Goal: Complete application form: Complete application form

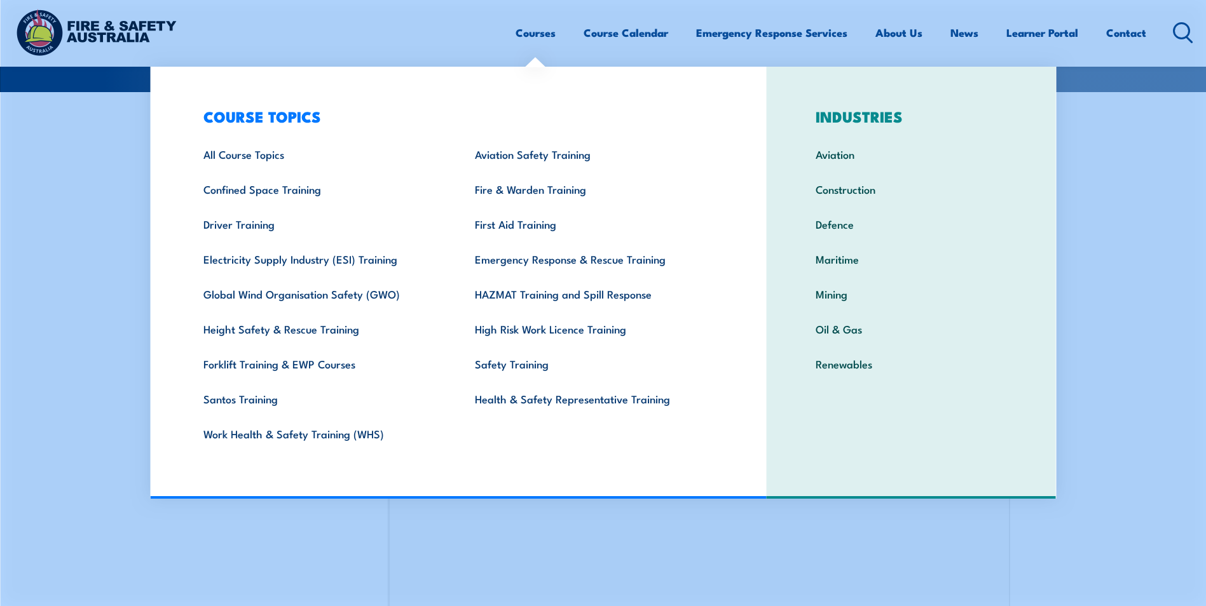
scroll to position [339, 0]
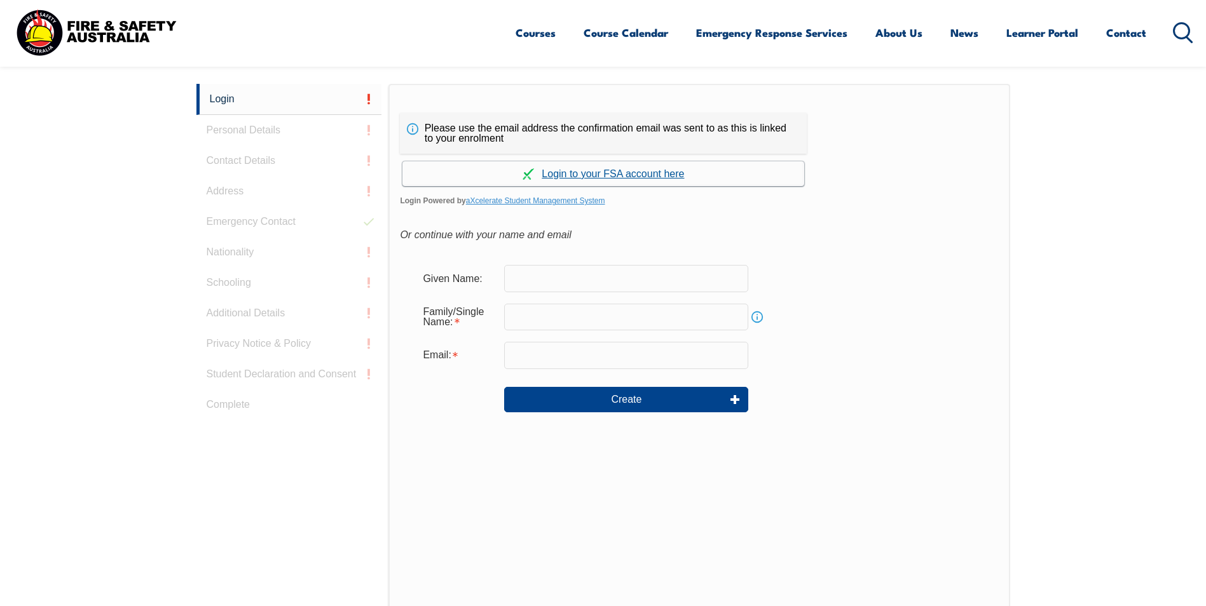
click at [603, 172] on link "Continue with aXcelerate" at bounding box center [603, 173] width 402 height 25
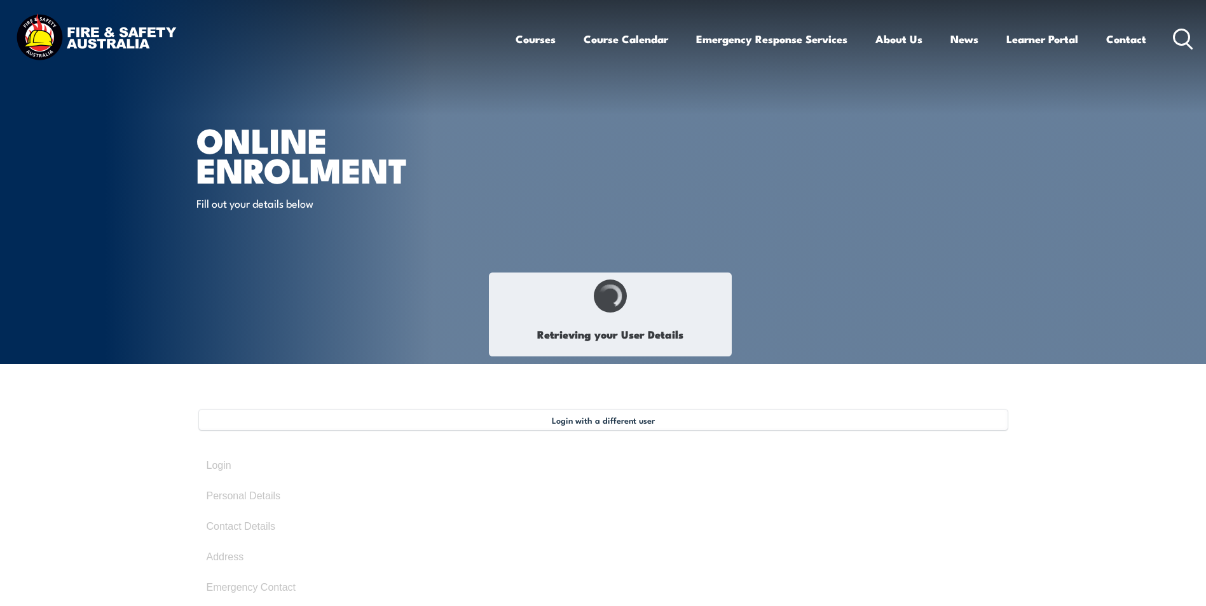
type input "Alexander"
type input "Korenblium"
type input "April 29, 1963"
type input "M2QQCBEDQB"
select select "M"
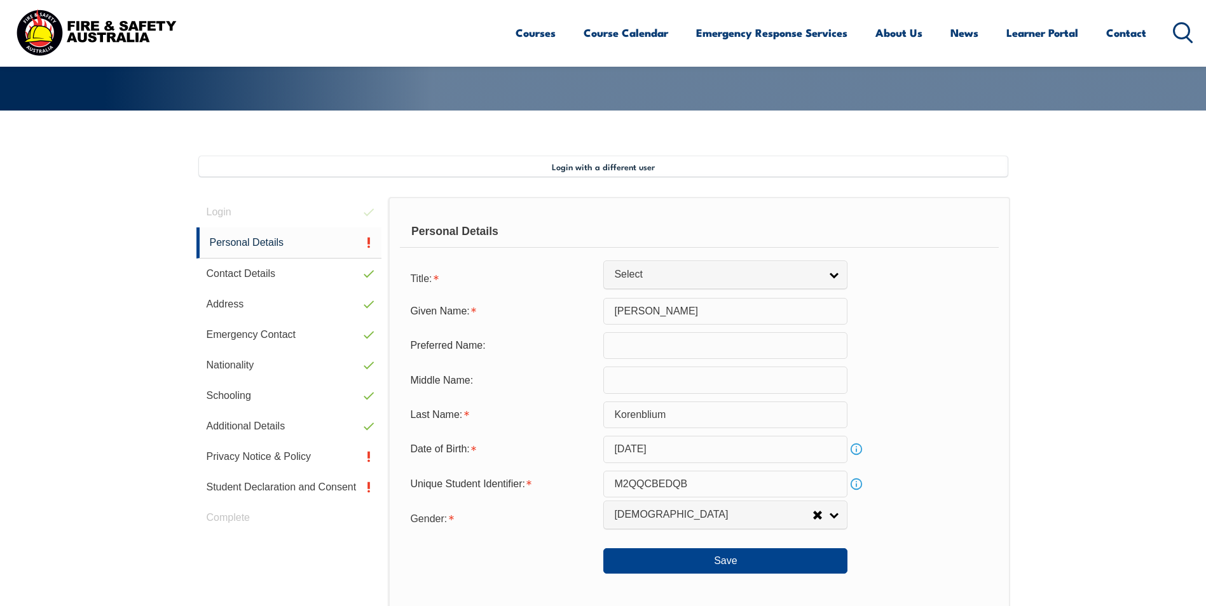
scroll to position [346, 0]
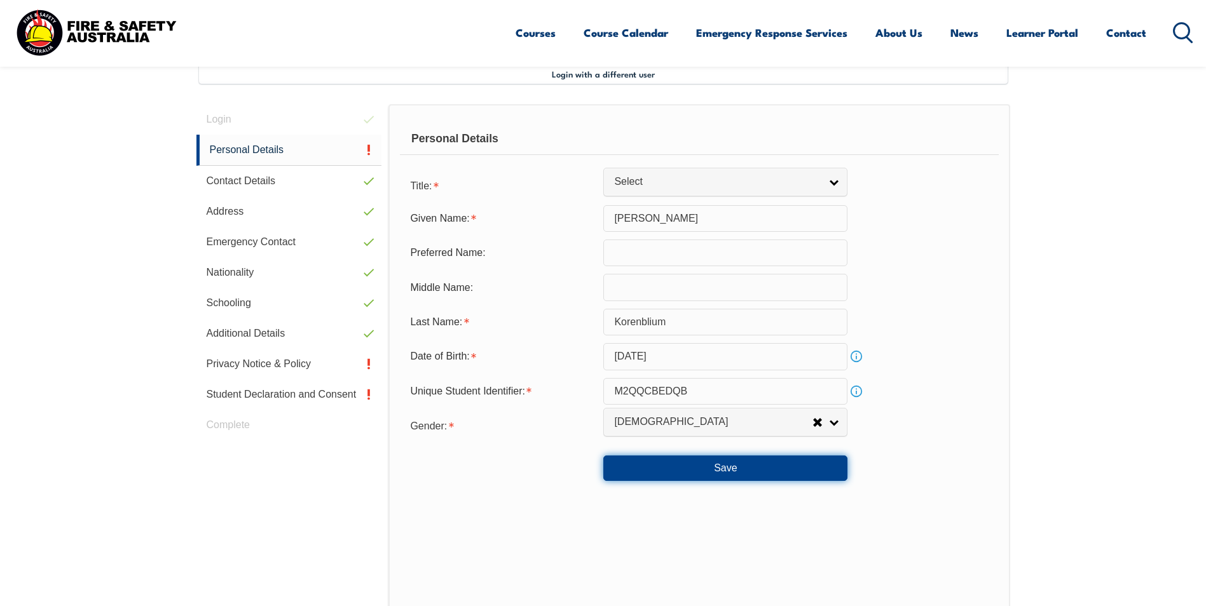
click at [722, 469] on button "Save" at bounding box center [725, 468] width 244 height 25
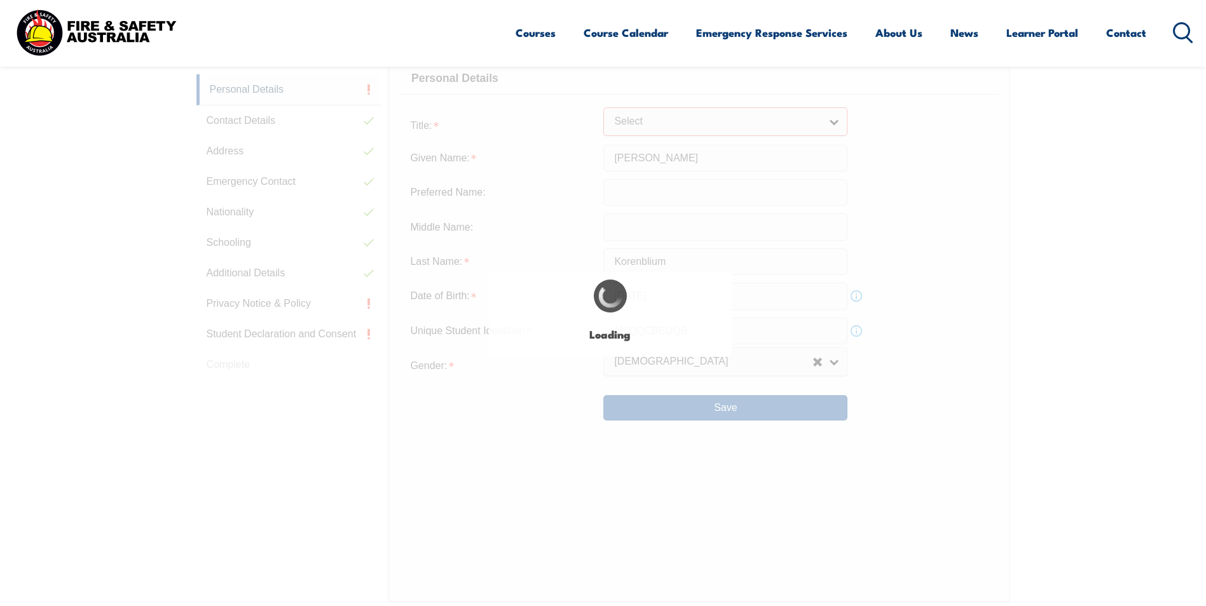
scroll to position [449, 0]
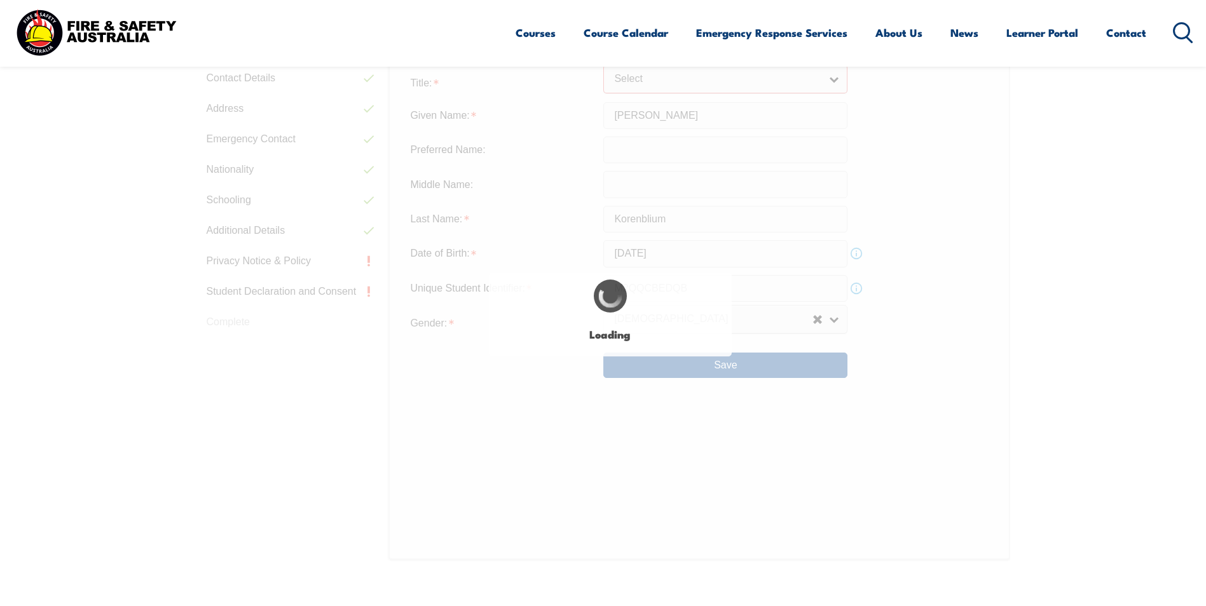
click at [824, 78] on div "Login with a different user Login Personal Details Contact Details Address Emer…" at bounding box center [603, 311] width 814 height 701
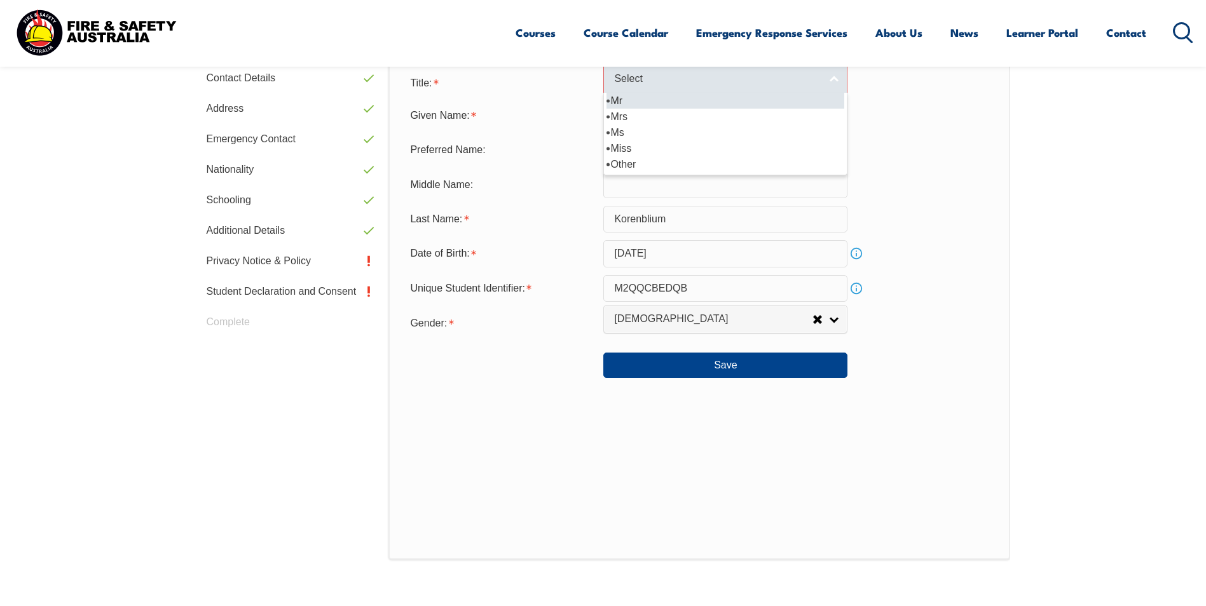
click at [840, 78] on link "Select" at bounding box center [725, 79] width 244 height 29
click at [659, 100] on li "Mr" at bounding box center [725, 101] width 238 height 16
select select "Mr"
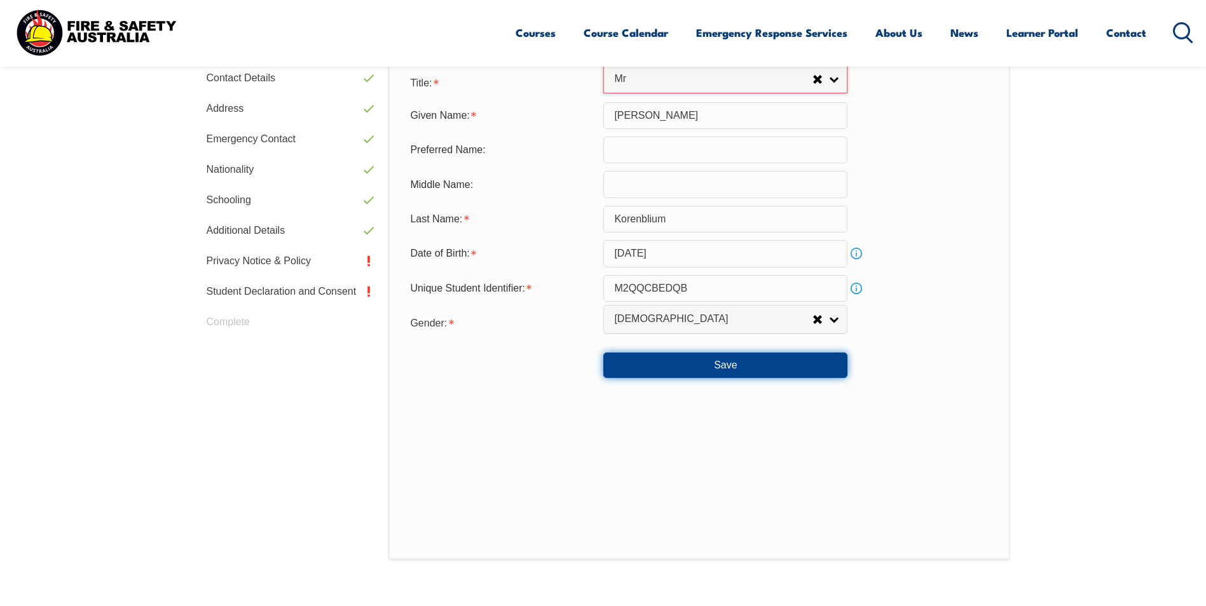
click at [741, 364] on button "Save" at bounding box center [725, 365] width 244 height 25
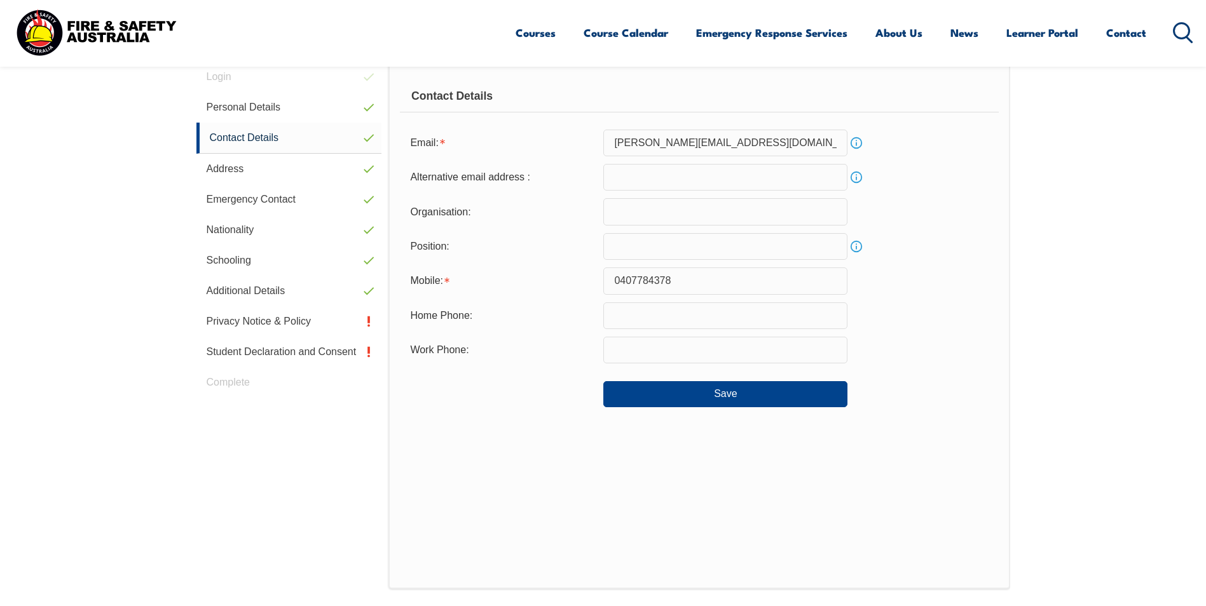
scroll to position [346, 0]
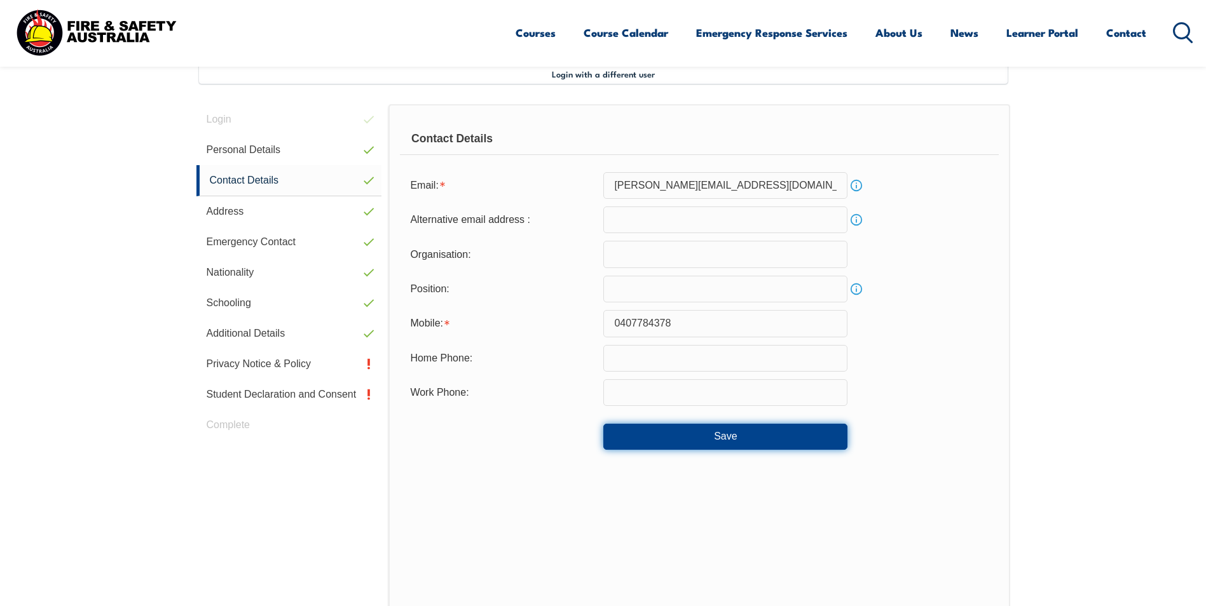
click at [731, 435] on button "Save" at bounding box center [725, 436] width 244 height 25
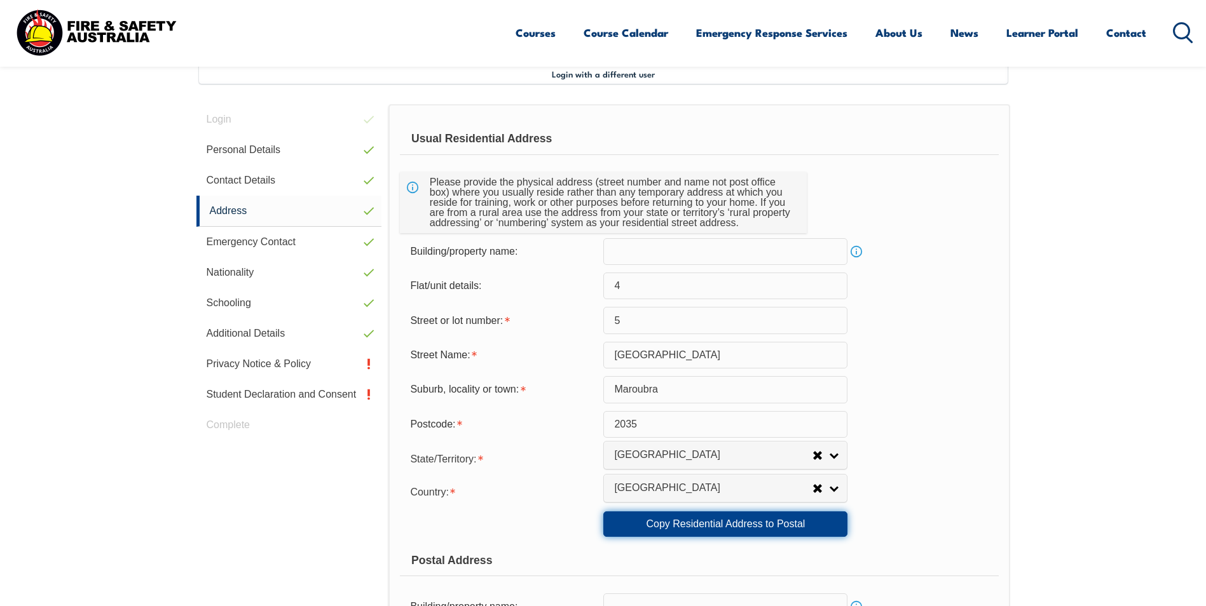
click at [730, 522] on link "Copy Residential Address to Postal" at bounding box center [725, 524] width 244 height 25
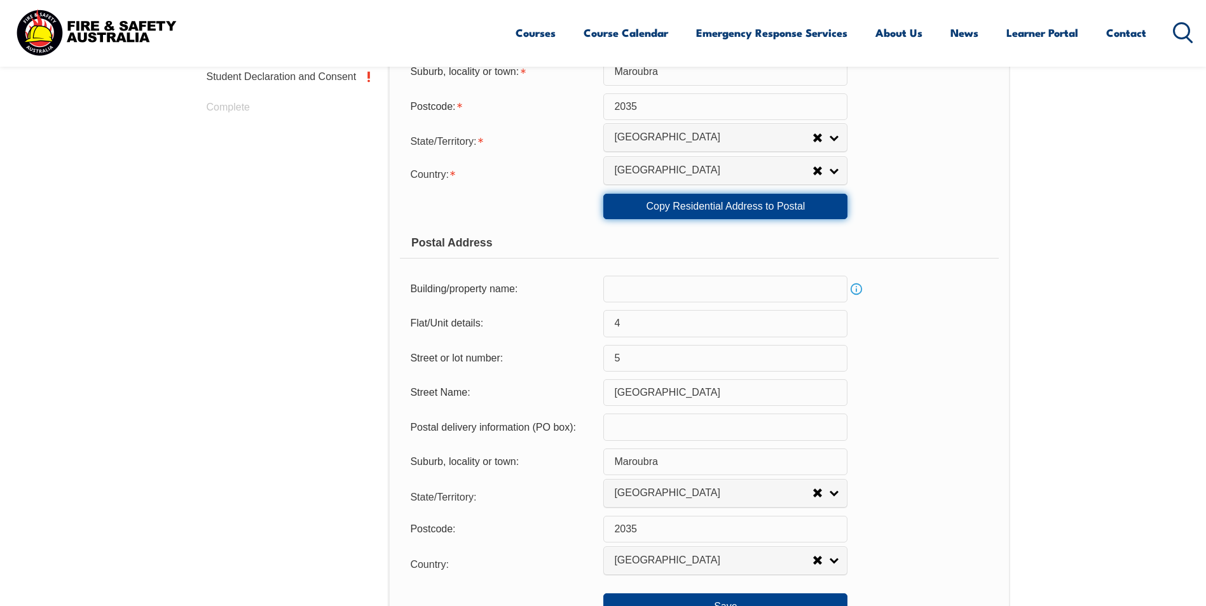
scroll to position [791, 0]
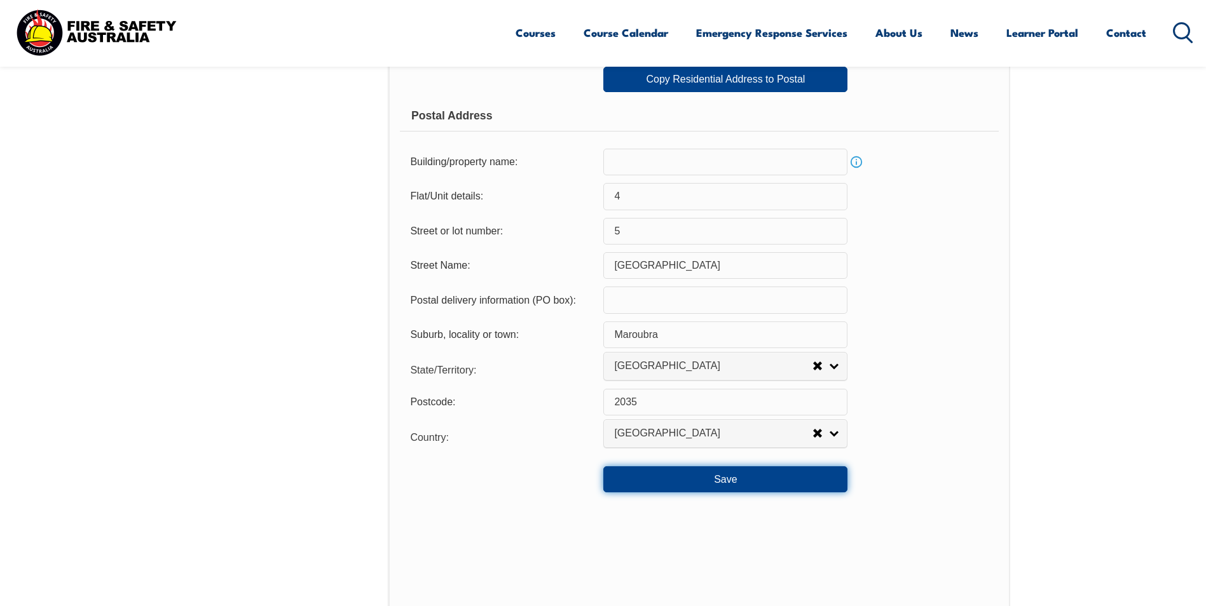
click at [736, 488] on button "Save" at bounding box center [725, 479] width 244 height 25
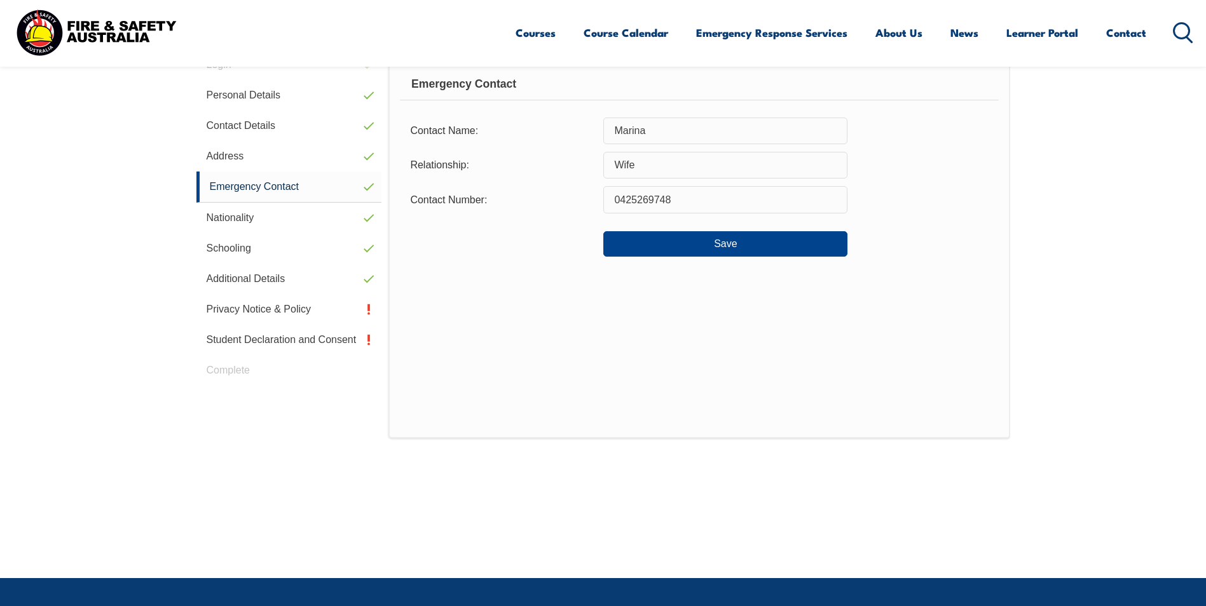
scroll to position [346, 0]
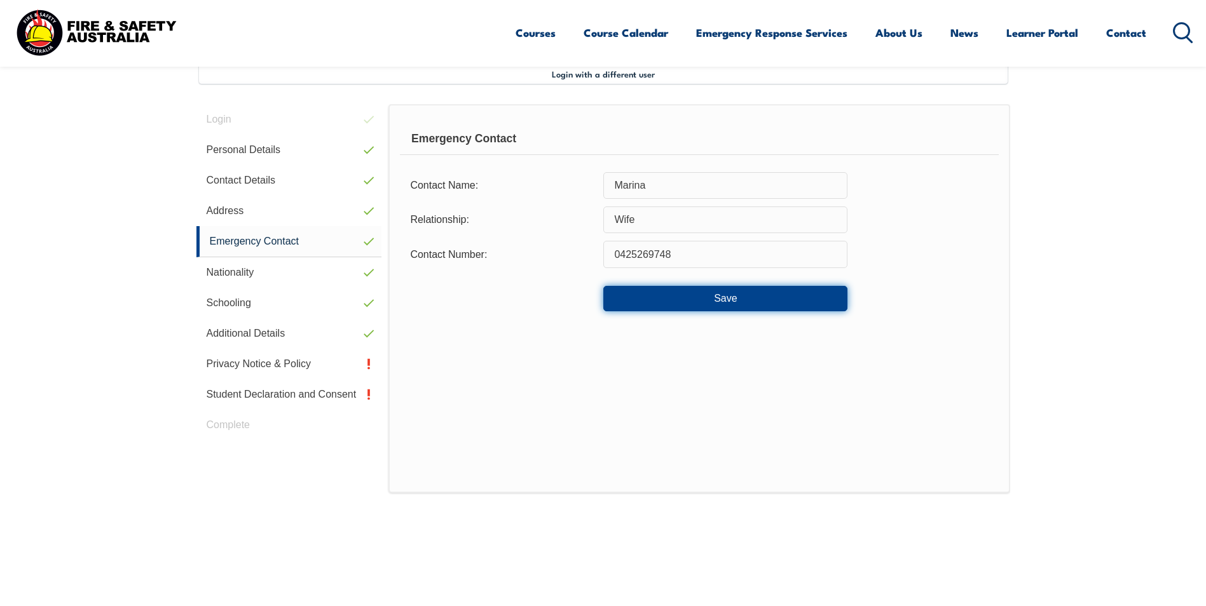
click at [723, 292] on button "Save" at bounding box center [725, 298] width 244 height 25
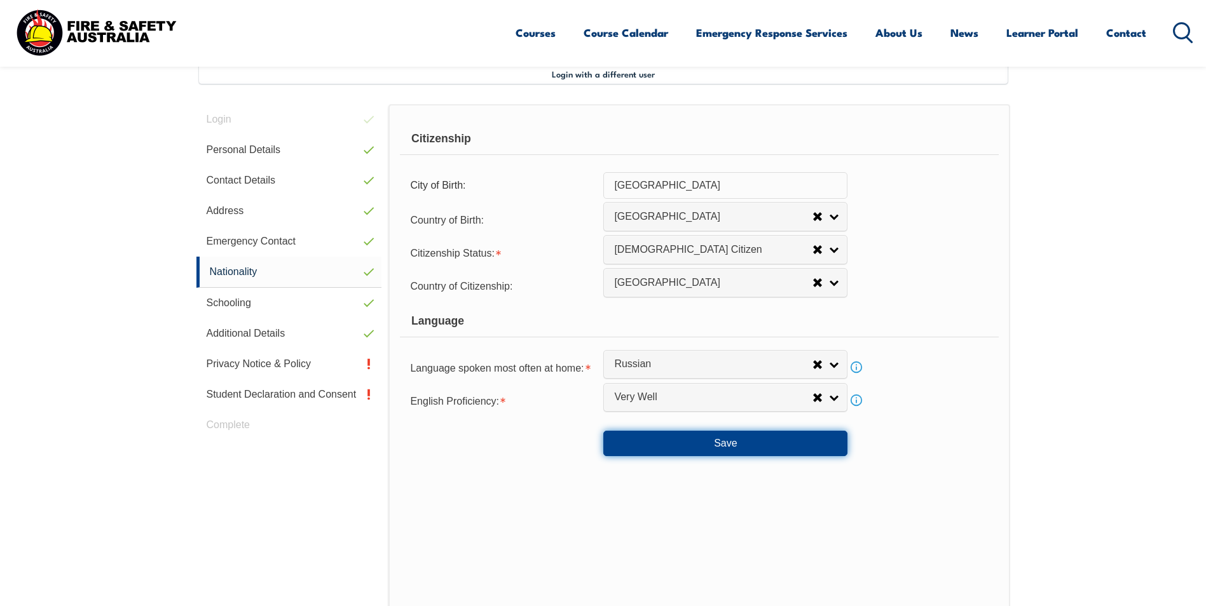
click at [716, 441] on button "Save" at bounding box center [725, 443] width 244 height 25
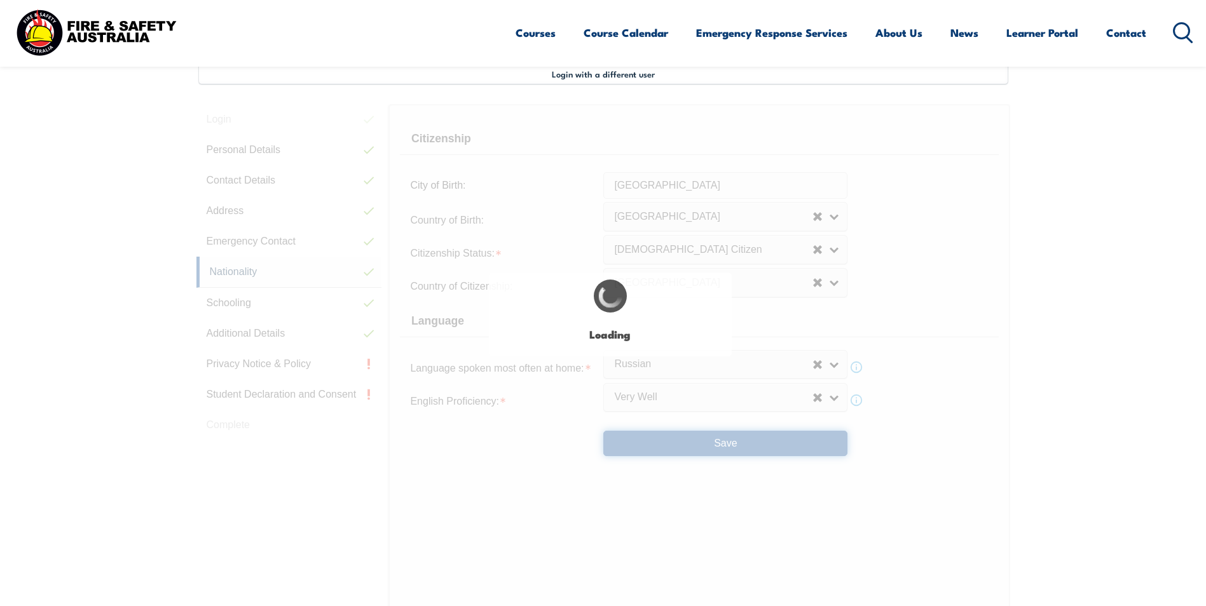
select select "true"
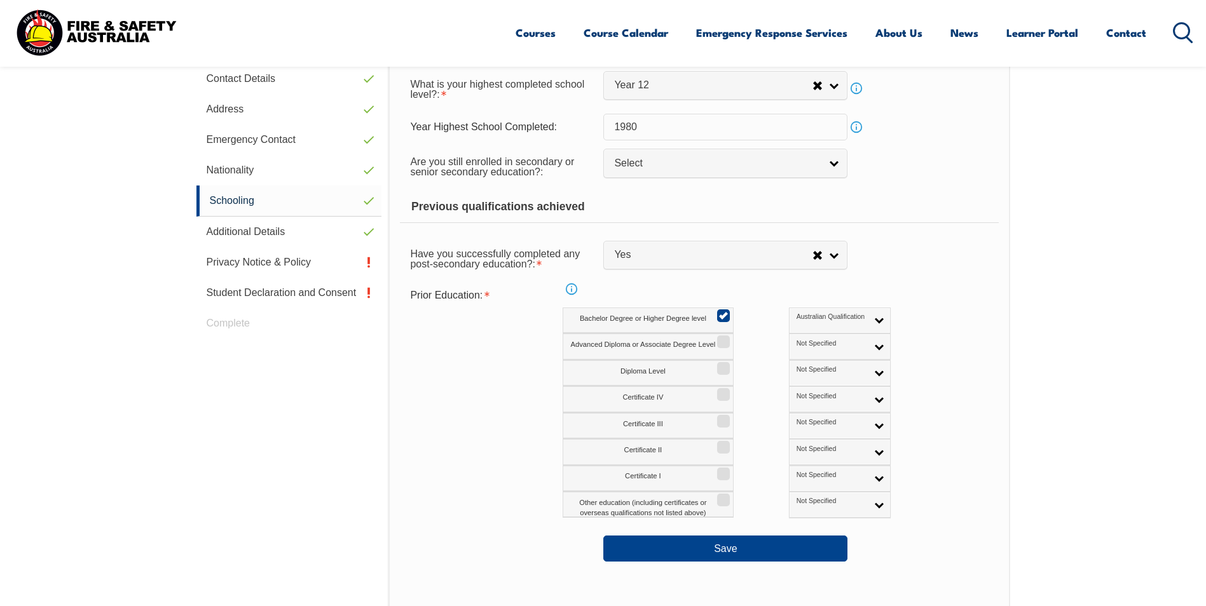
scroll to position [474, 0]
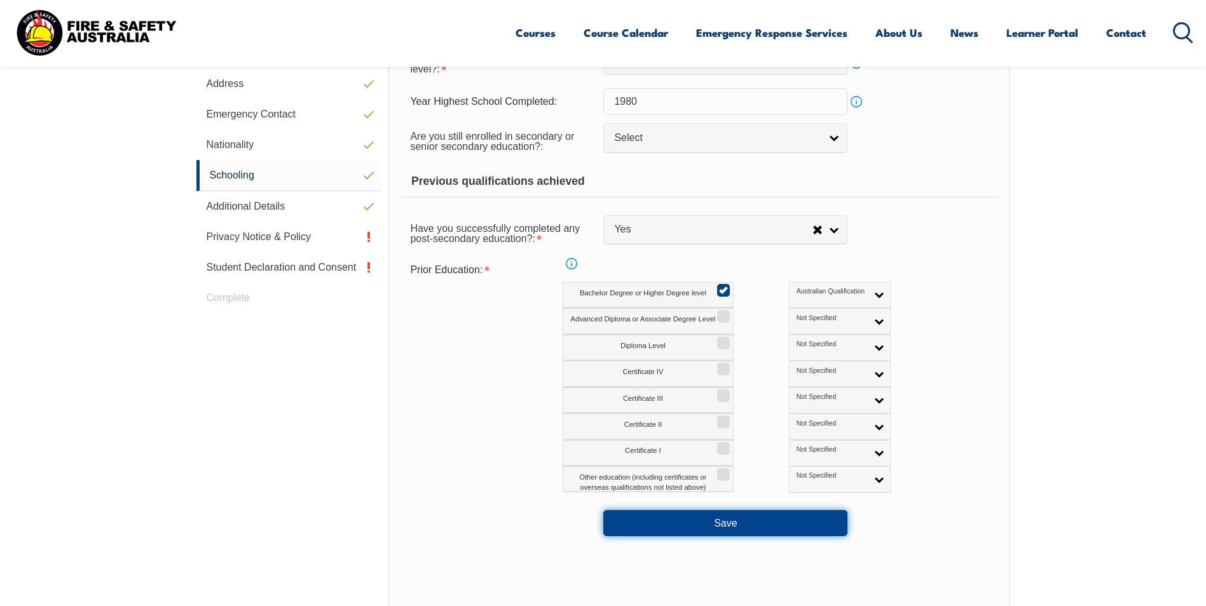
click at [724, 521] on button "Save" at bounding box center [725, 522] width 244 height 25
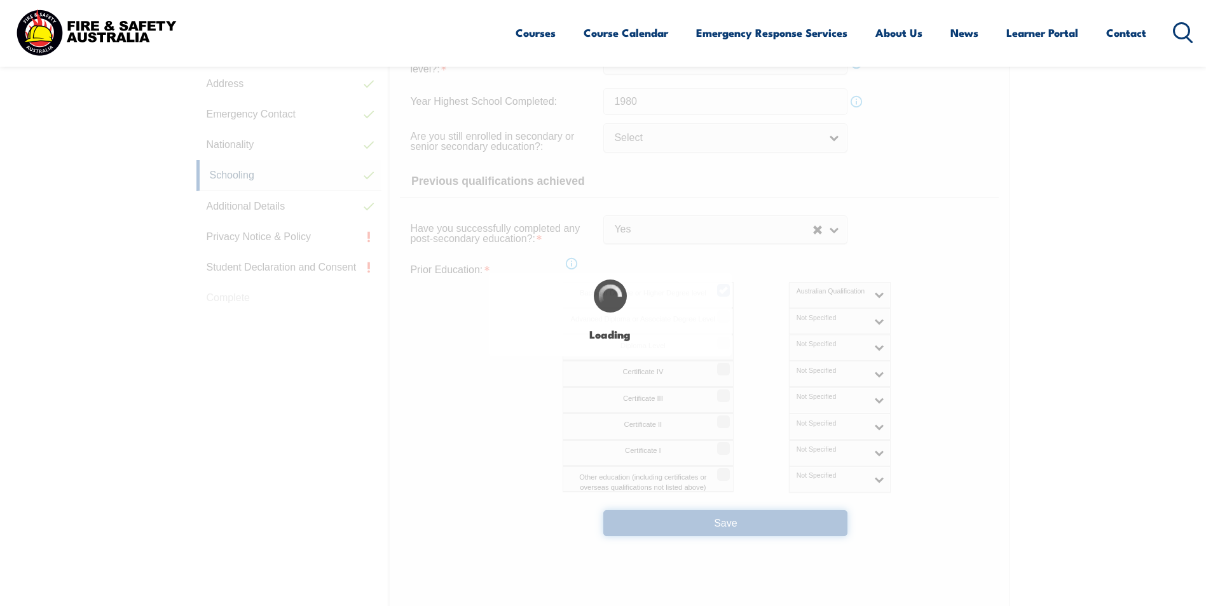
select select "false"
select select
select select "true"
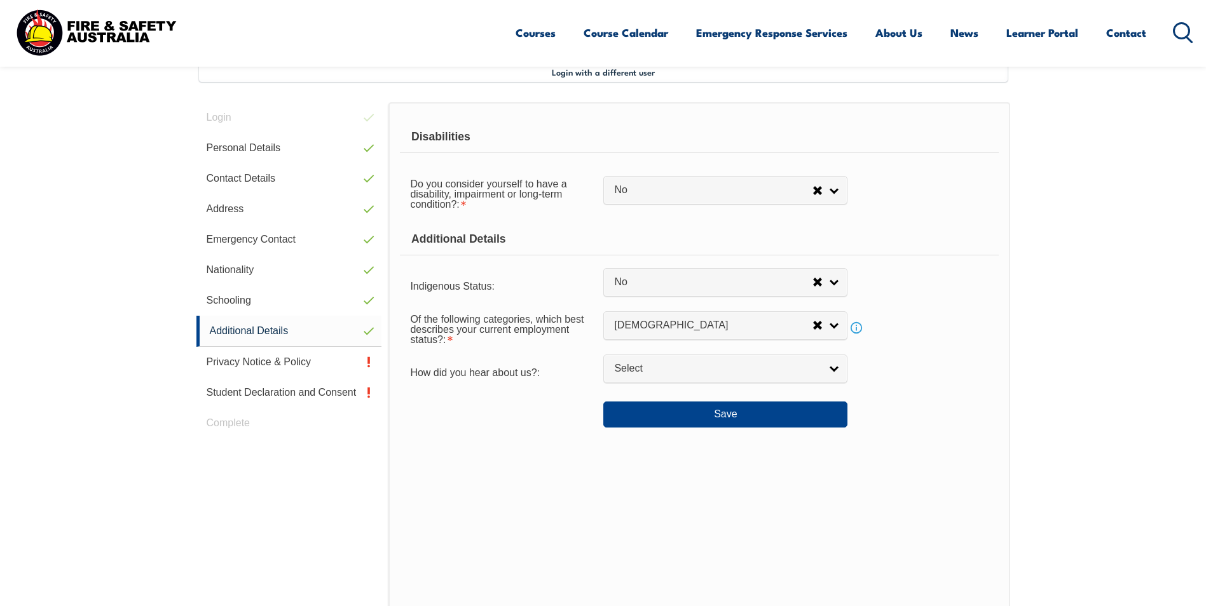
scroll to position [346, 0]
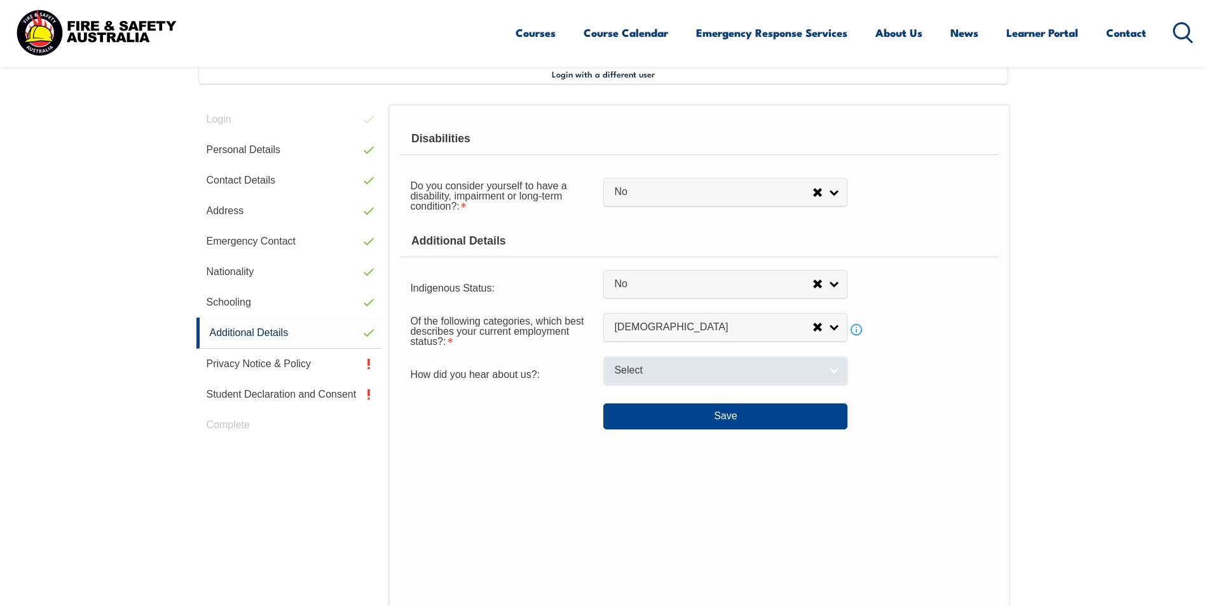
click at [837, 373] on link "Select" at bounding box center [725, 371] width 244 height 29
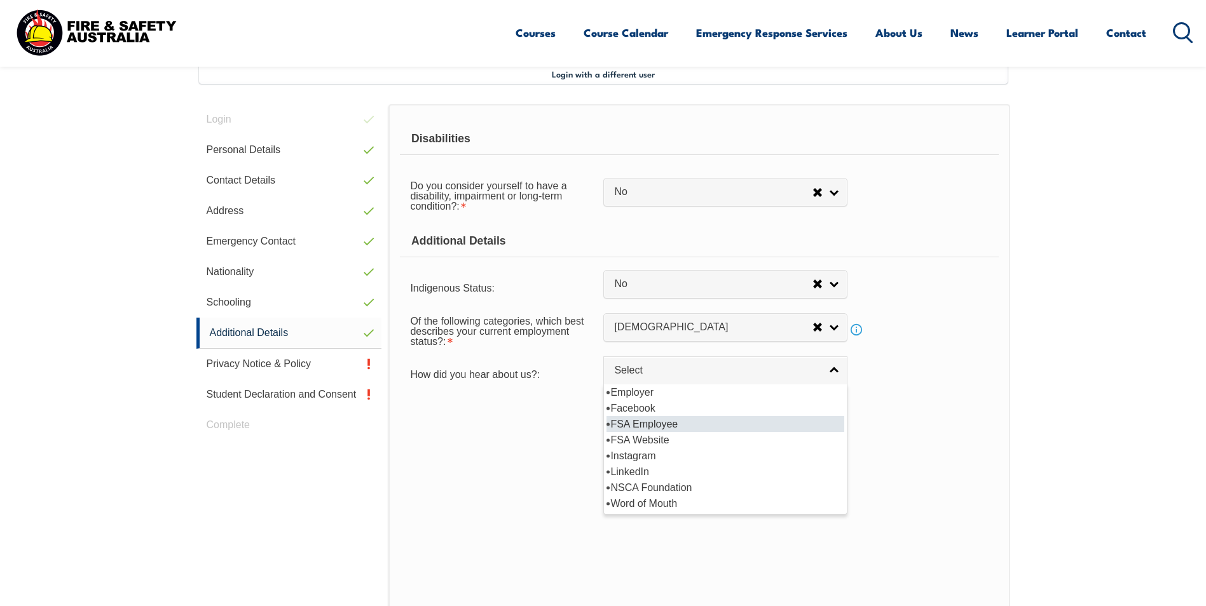
click at [674, 427] on li "FSA Employee" at bounding box center [725, 424] width 238 height 16
select select "8021"
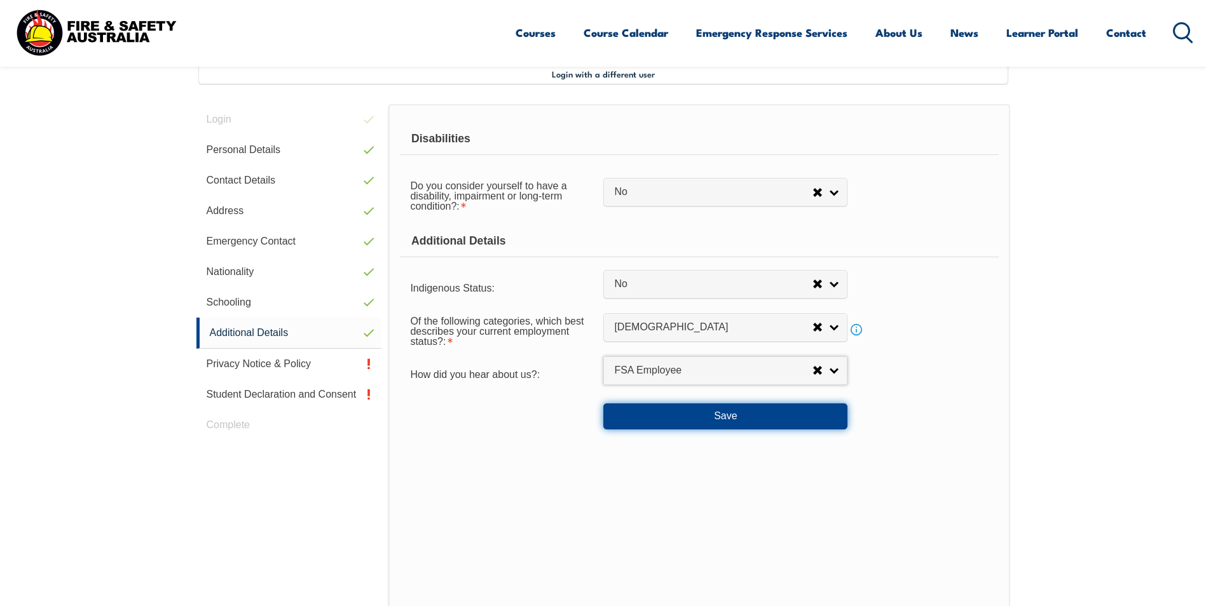
click at [718, 416] on button "Save" at bounding box center [725, 416] width 244 height 25
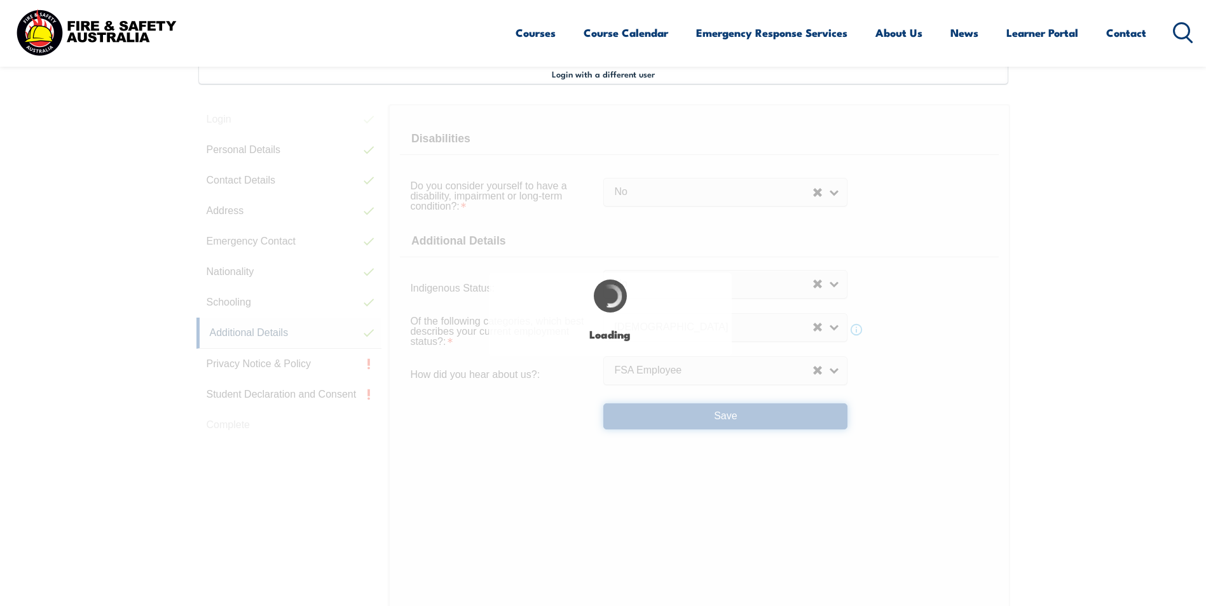
select select "false"
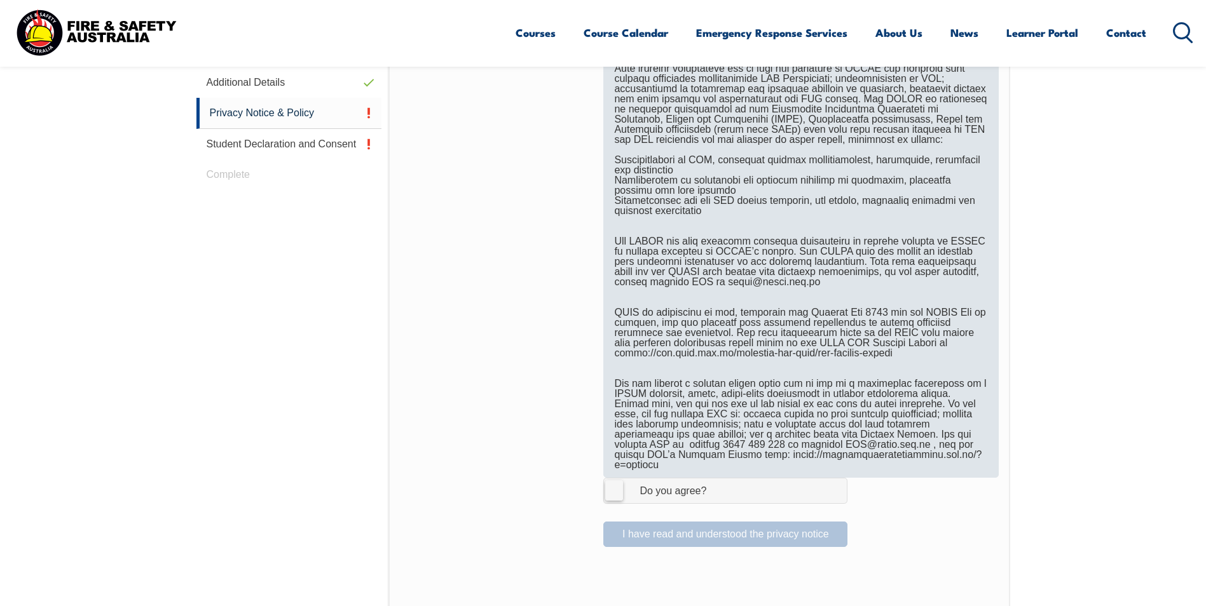
scroll to position [601, 0]
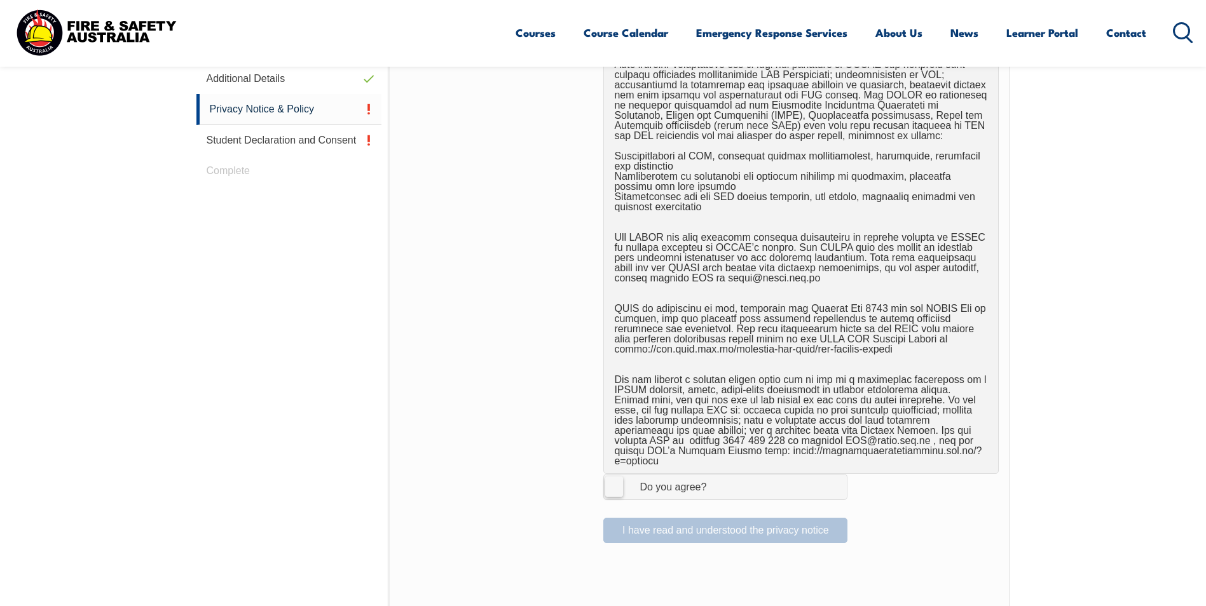
click at [615, 483] on label "I Agree Do you agree?" at bounding box center [725, 486] width 244 height 25
click at [716, 483] on input "I Agree Do you agree?" at bounding box center [727, 487] width 22 height 24
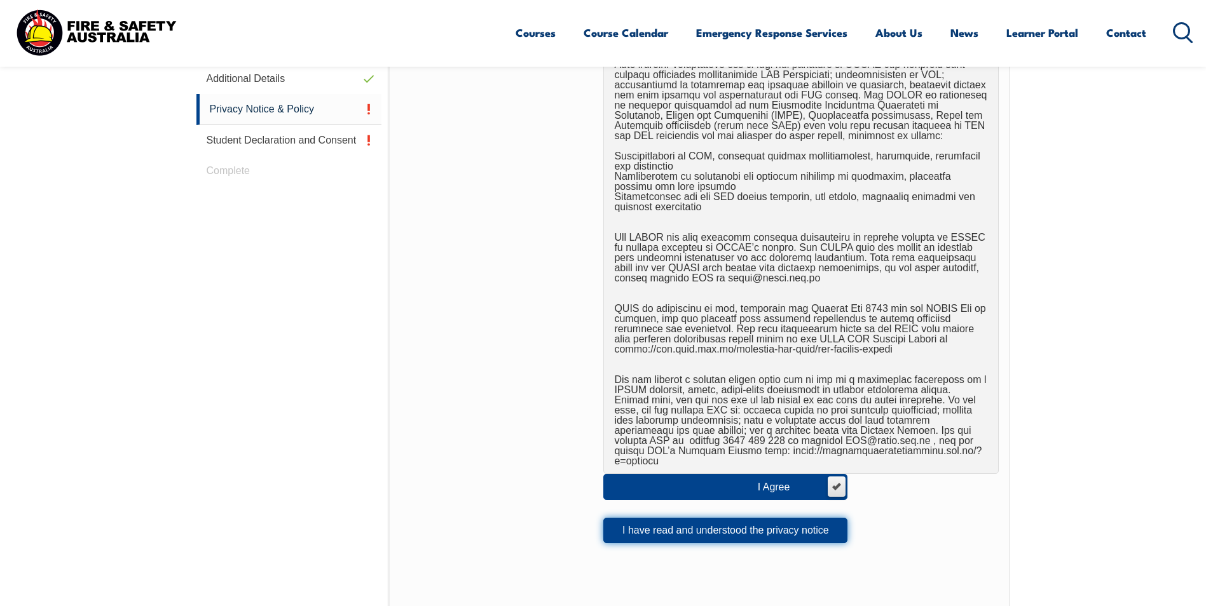
click at [718, 519] on button "I have read and understood the privacy notice" at bounding box center [725, 530] width 244 height 25
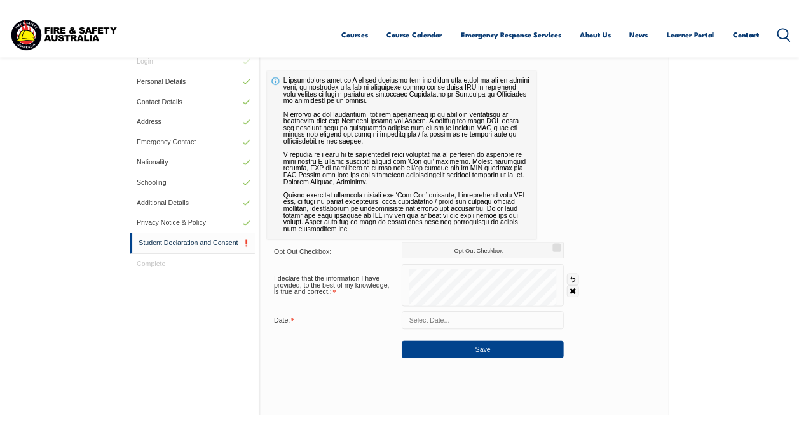
scroll to position [346, 0]
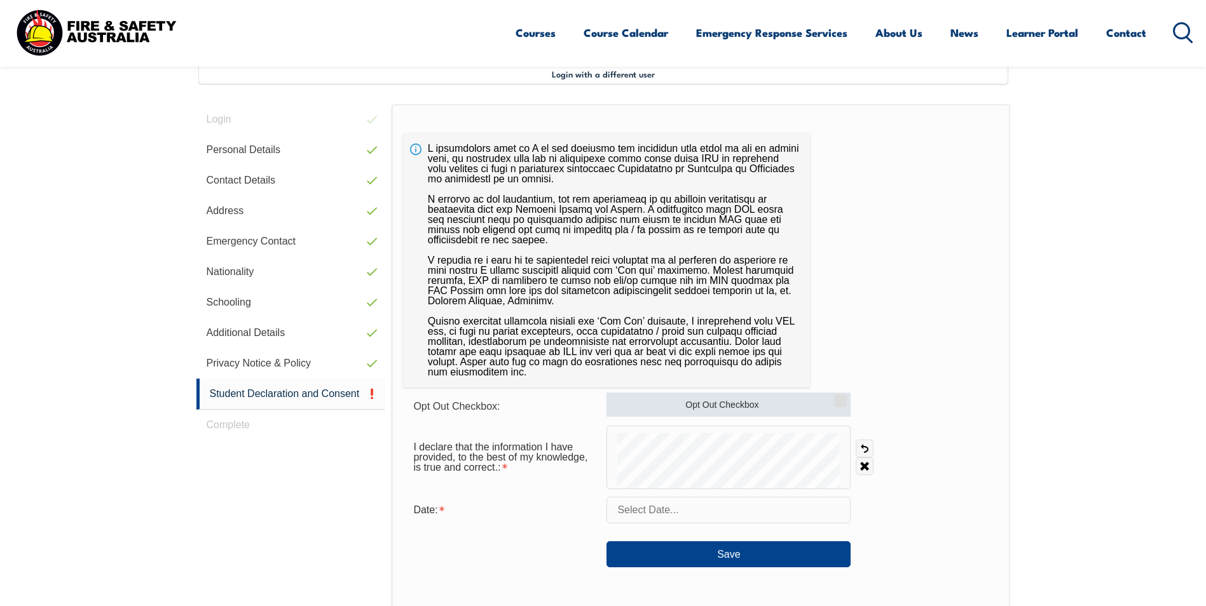
click at [840, 397] on input "Opt Out Checkbox" at bounding box center [839, 396] width 8 height 1
checkbox input "true"
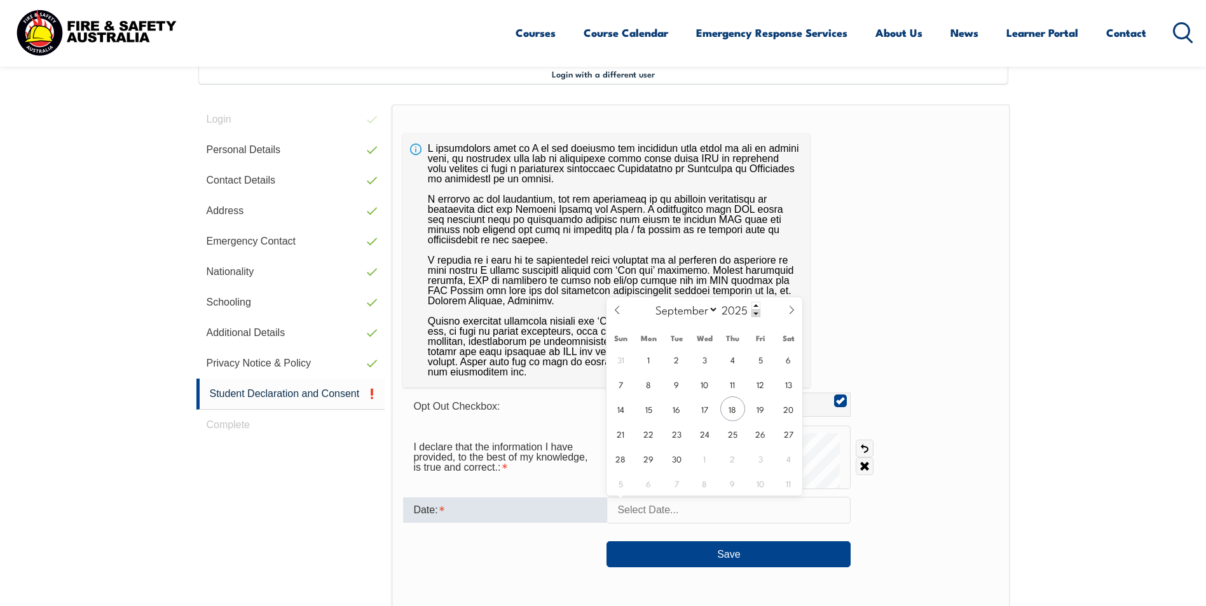
click at [661, 509] on input "text" at bounding box center [728, 510] width 244 height 27
click at [736, 407] on span "18" at bounding box center [732, 409] width 25 height 25
type input "September 18, 2025"
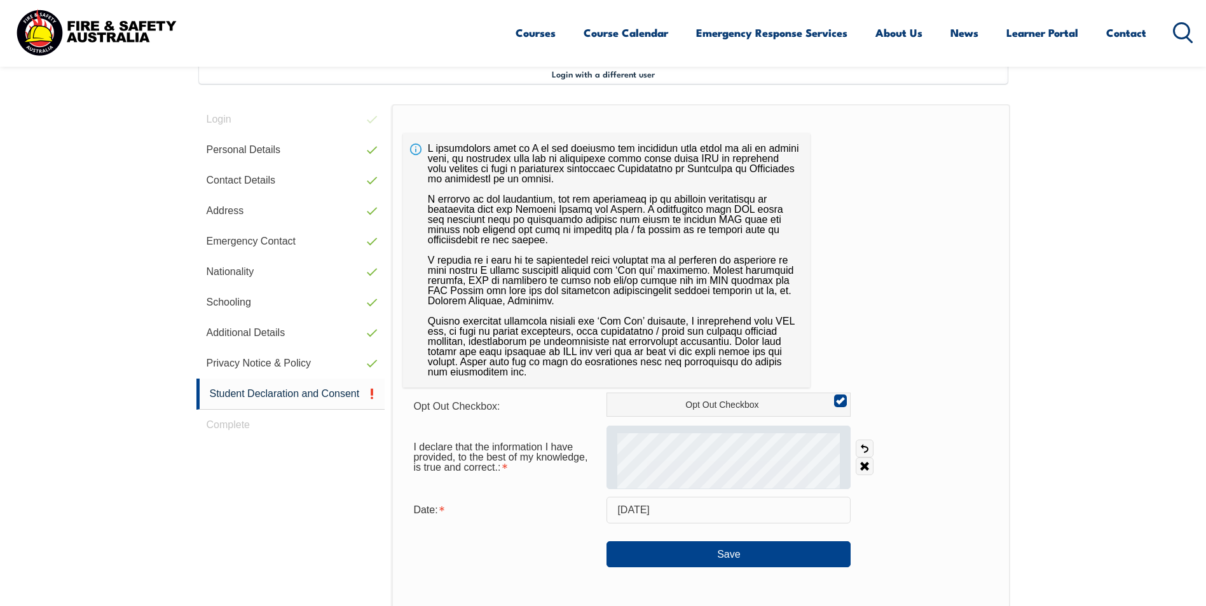
click at [634, 459] on div at bounding box center [728, 458] width 244 height 64
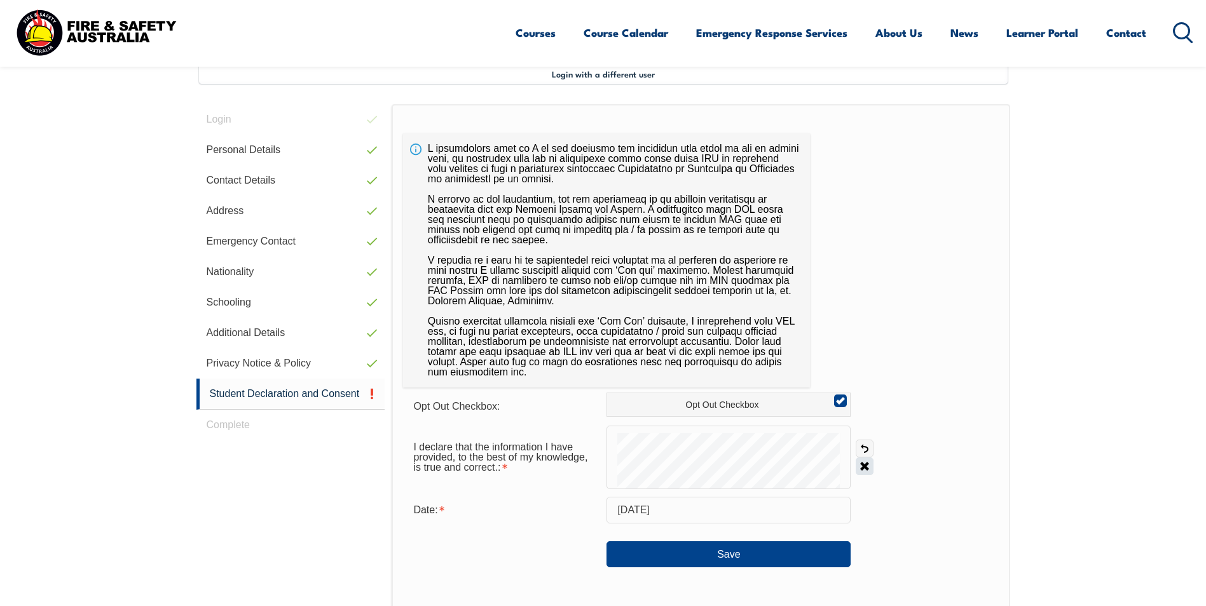
click at [868, 467] on link "Clear" at bounding box center [865, 467] width 18 height 18
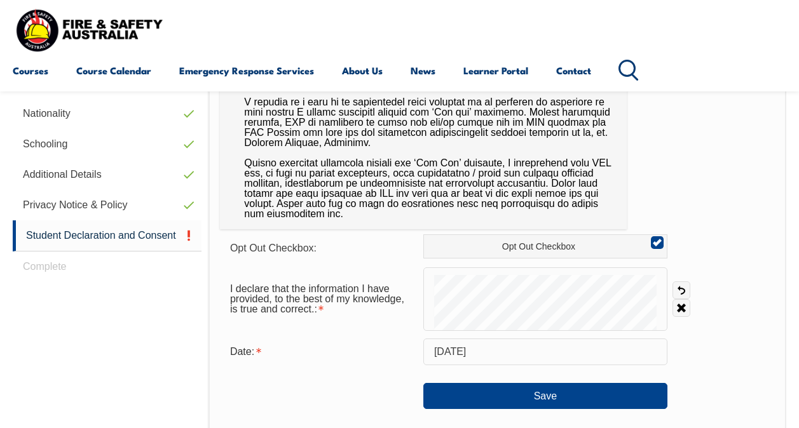
scroll to position [466, 0]
click at [681, 308] on link "Clear" at bounding box center [682, 309] width 18 height 18
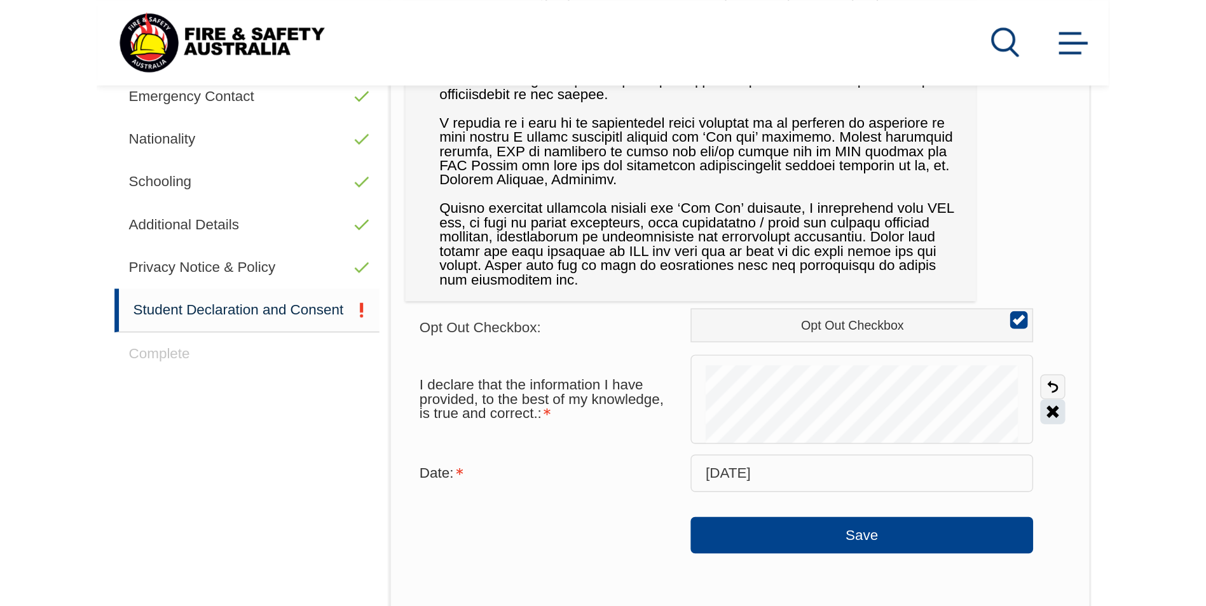
scroll to position [481, 0]
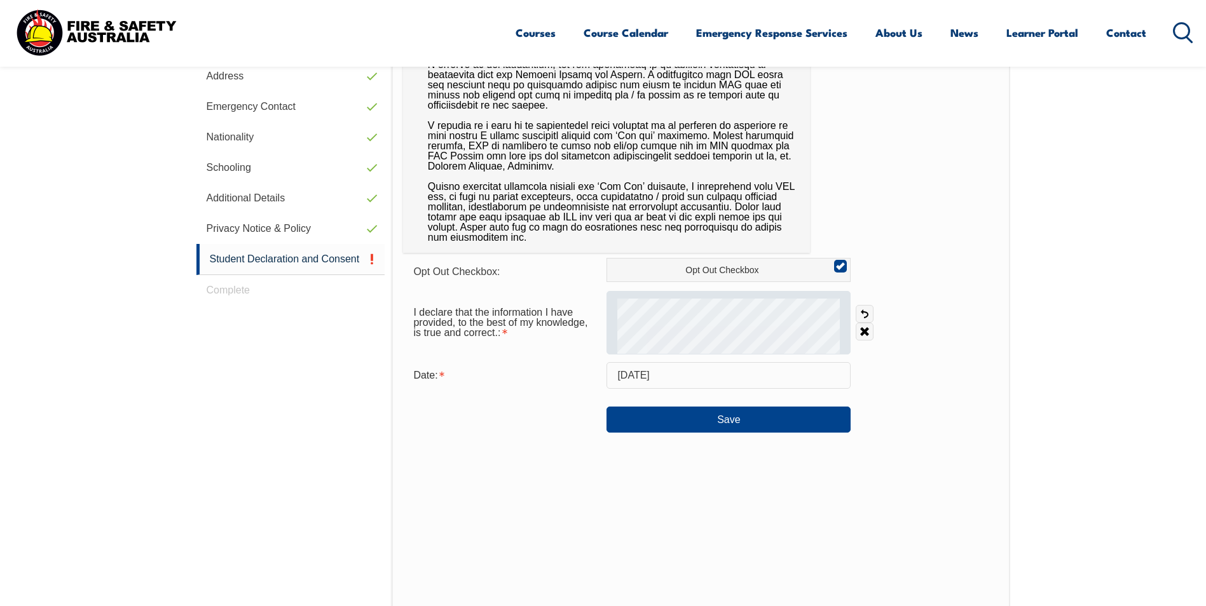
click at [706, 320] on div at bounding box center [728, 323] width 244 height 64
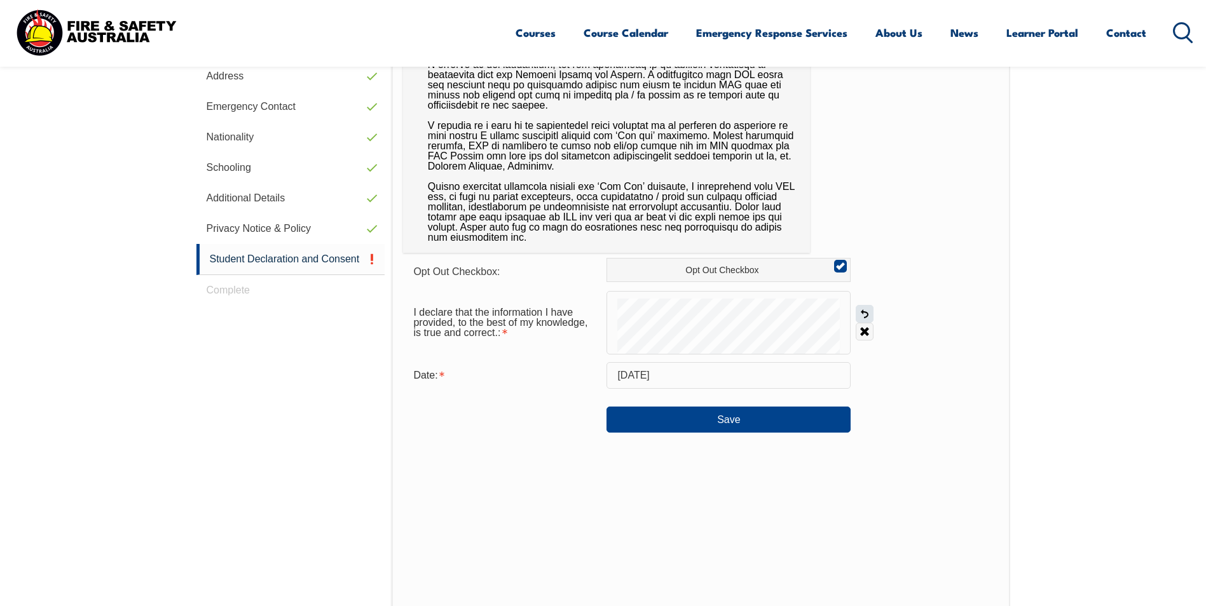
click at [866, 310] on link "Undo" at bounding box center [865, 314] width 18 height 18
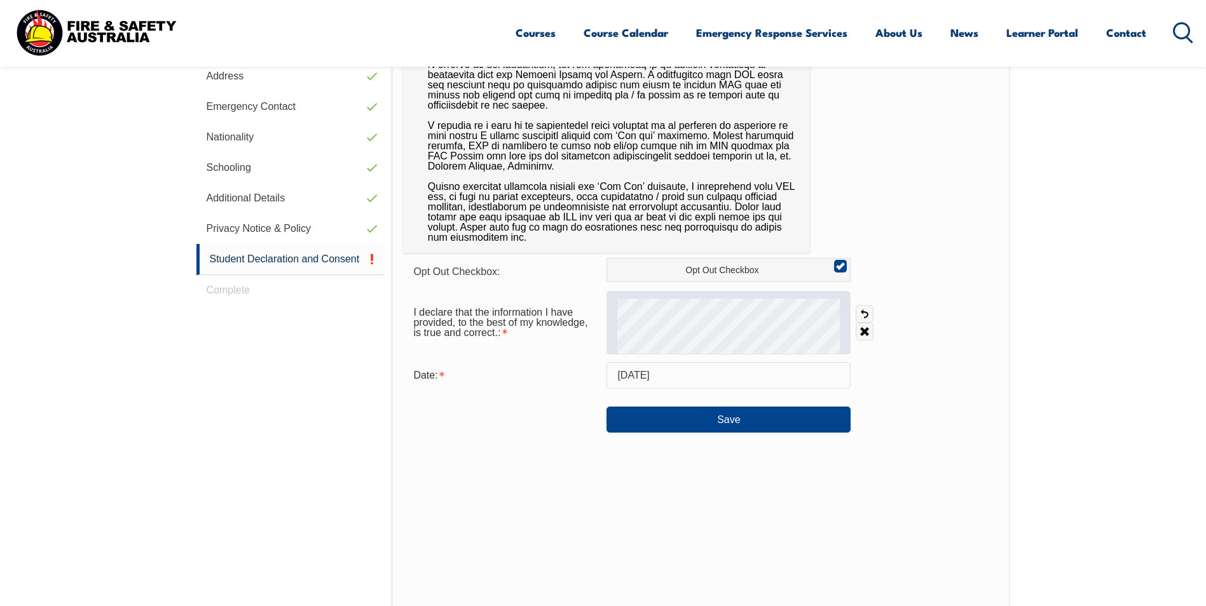
click at [685, 319] on div at bounding box center [728, 323] width 244 height 64
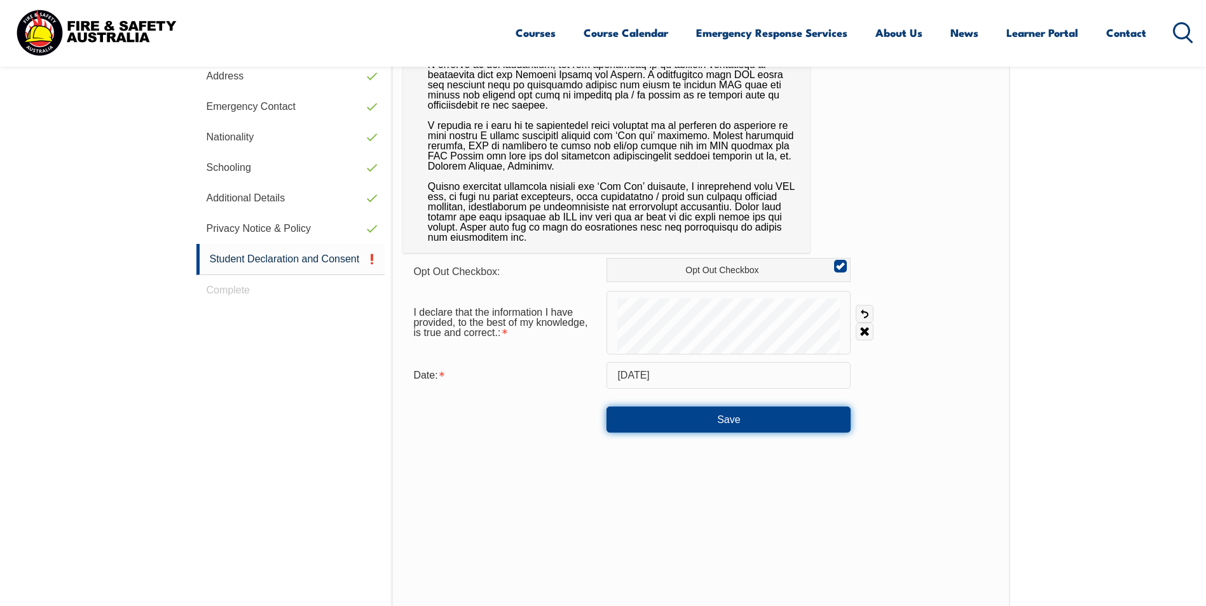
click at [736, 419] on button "Save" at bounding box center [728, 419] width 244 height 25
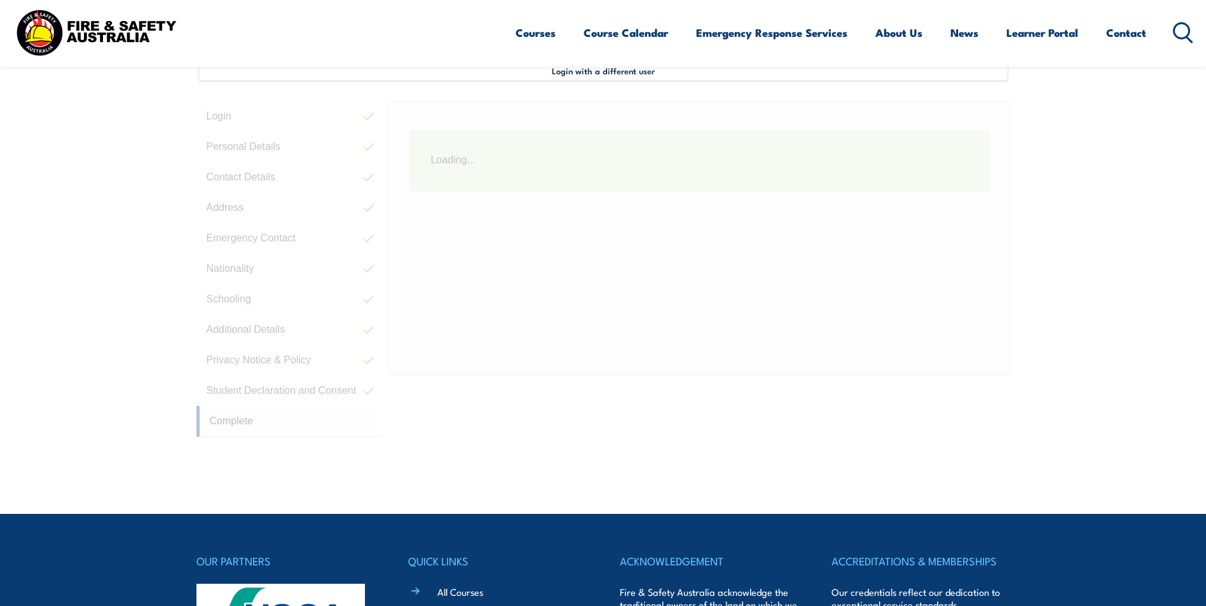
scroll to position [346, 0]
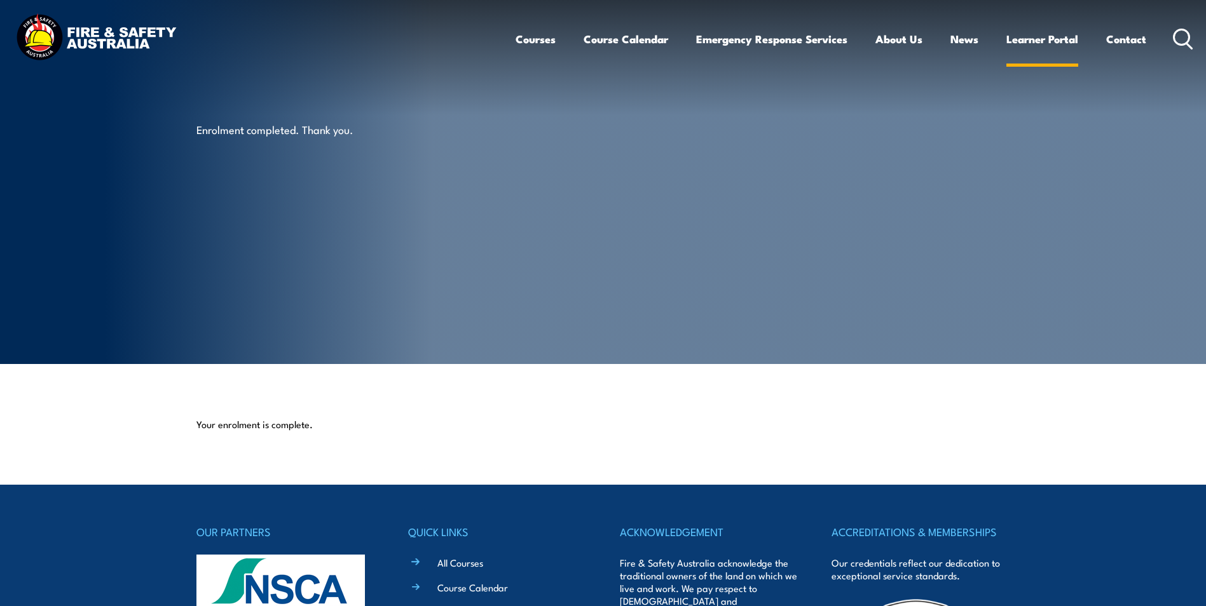
click at [1039, 34] on link "Learner Portal" at bounding box center [1042, 39] width 72 height 34
